Goal: Transaction & Acquisition: Purchase product/service

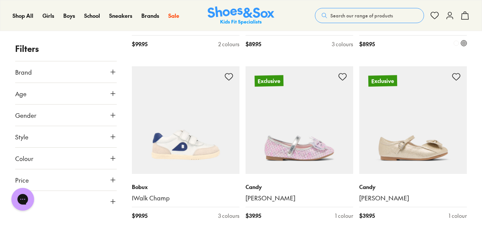
scroll to position [984, 0]
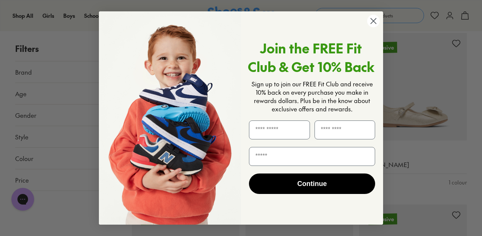
click at [374, 22] on icon "Close dialog" at bounding box center [373, 21] width 5 height 5
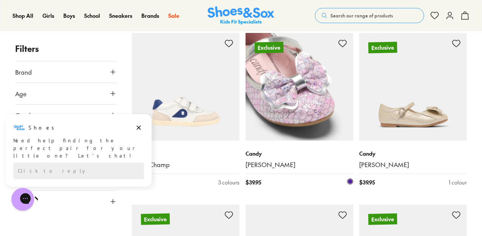
click at [300, 97] on img at bounding box center [299, 87] width 108 height 108
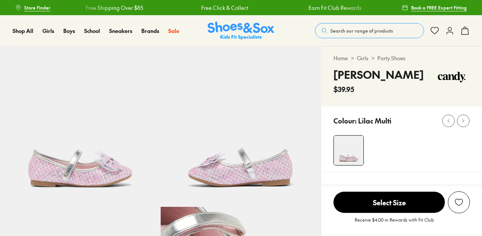
select select "*"
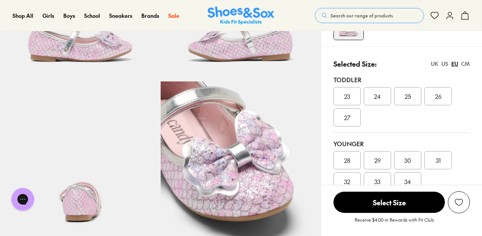
scroll to position [76, 0]
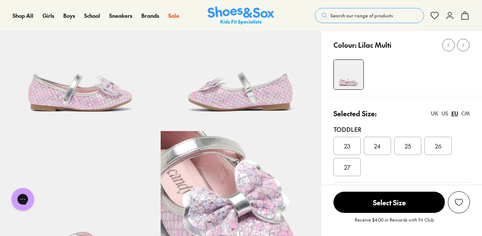
click at [444, 113] on div "US" at bounding box center [444, 113] width 7 height 8
